Goal: Find contact information: Find contact information

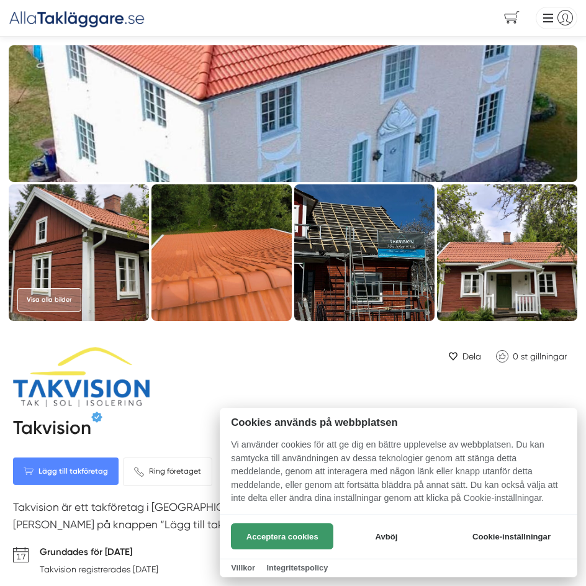
click at [314, 540] on button "Acceptera cookies" at bounding box center [282, 537] width 102 height 26
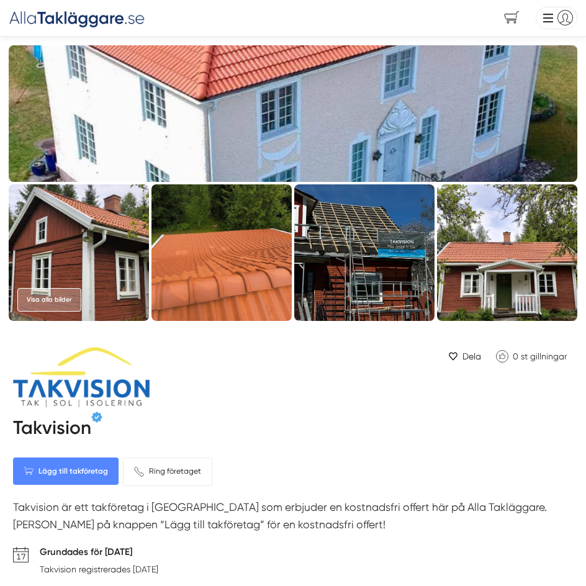
click at [553, 21] on li at bounding box center [555, 18] width 46 height 23
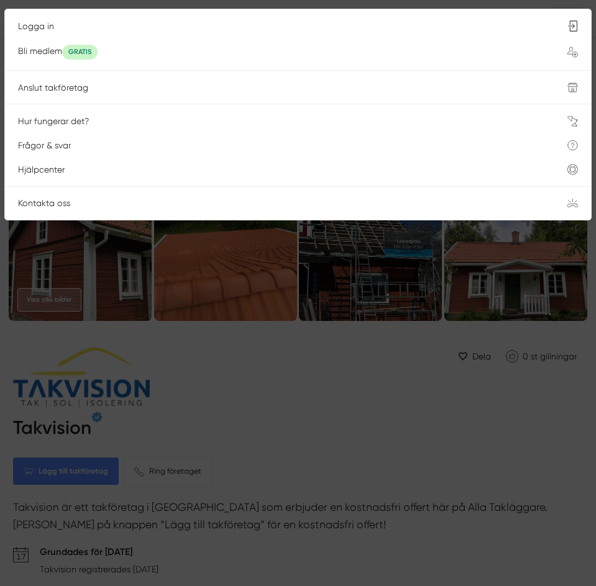
click at [178, 7] on div at bounding box center [298, 293] width 596 height 586
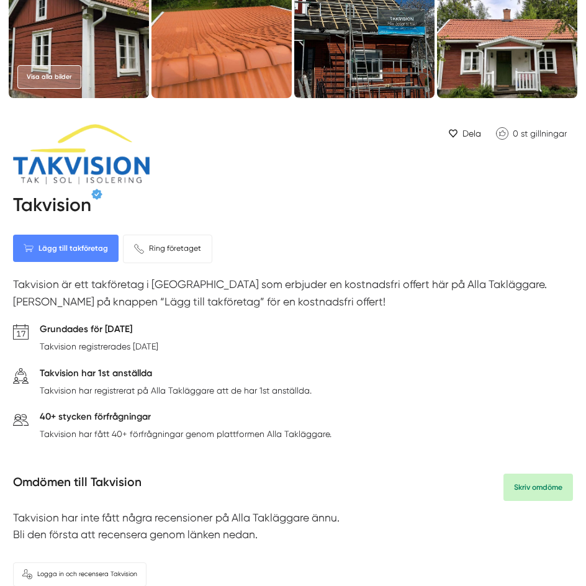
scroll to position [248, 0]
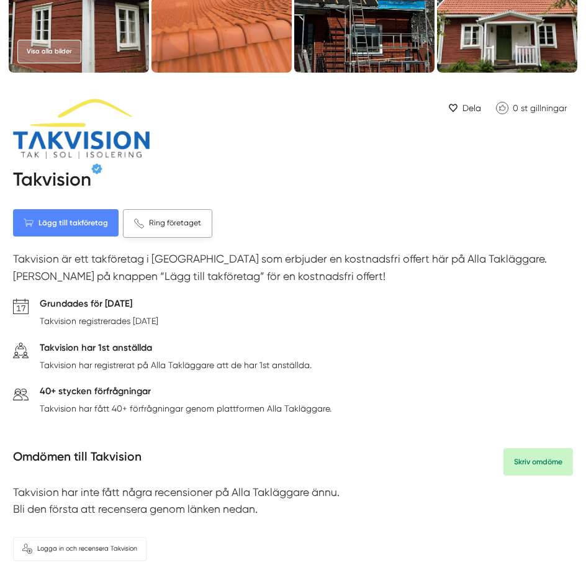
click at [164, 227] on span "Ring företaget" at bounding box center [175, 223] width 52 height 12
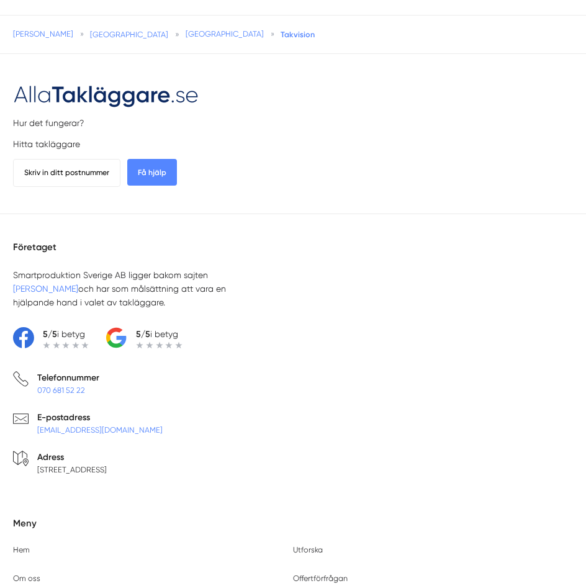
scroll to position [2981, 0]
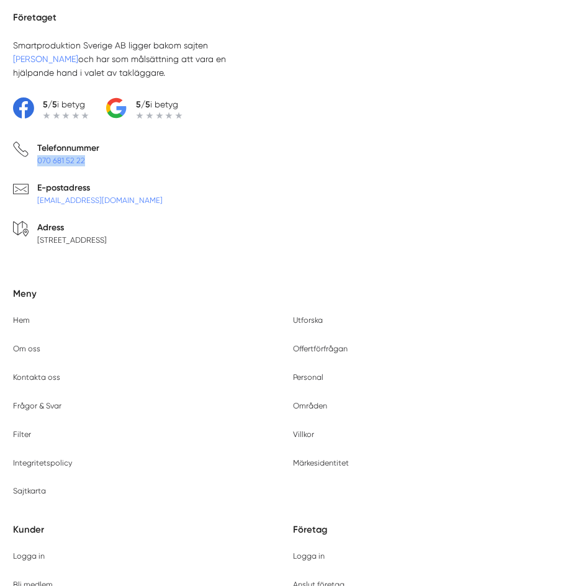
drag, startPoint x: 105, startPoint y: 166, endPoint x: 39, endPoint y: 165, distance: 65.9
click at [39, 165] on li "Telefonnummer 070 681 52 22" at bounding box center [293, 157] width 560 height 31
copy link "070 681 52 22"
